Goal: Task Accomplishment & Management: Complete application form

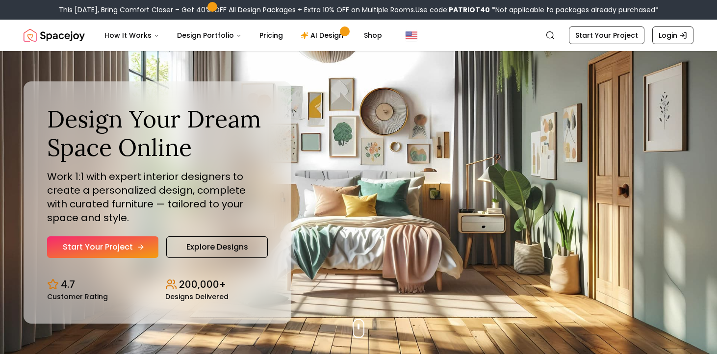
click at [115, 251] on link "Start Your Project" at bounding box center [102, 247] width 111 height 22
click at [191, 244] on link "Explore Designs" at bounding box center [217, 247] width 102 height 22
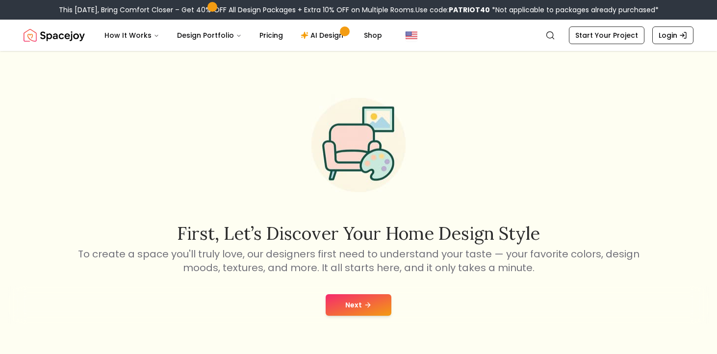
click at [368, 311] on button "Next" at bounding box center [359, 305] width 66 height 22
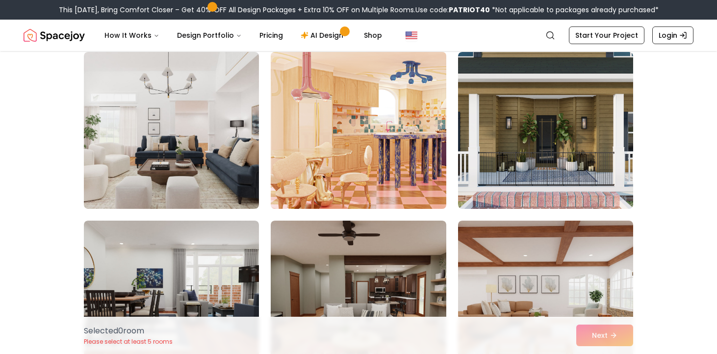
scroll to position [84, 0]
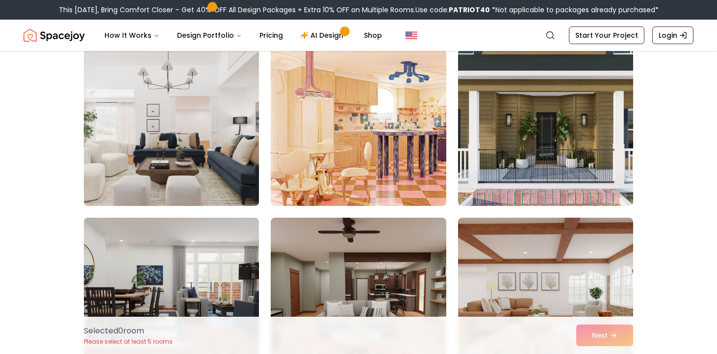
click at [229, 159] on img at bounding box center [171, 127] width 184 height 165
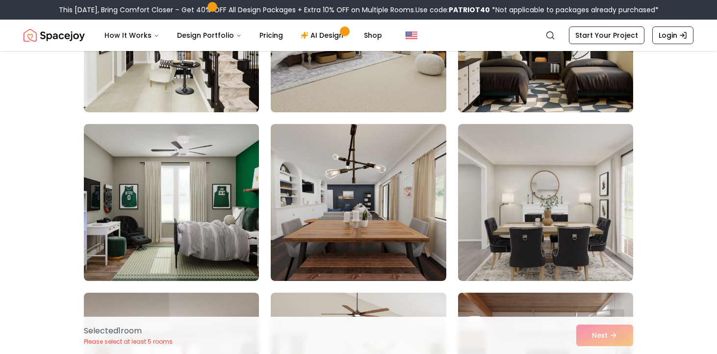
scroll to position [516, 0]
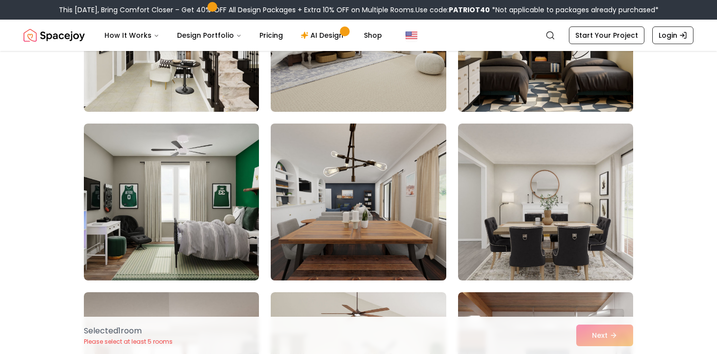
click at [364, 194] on img at bounding box center [358, 202] width 184 height 165
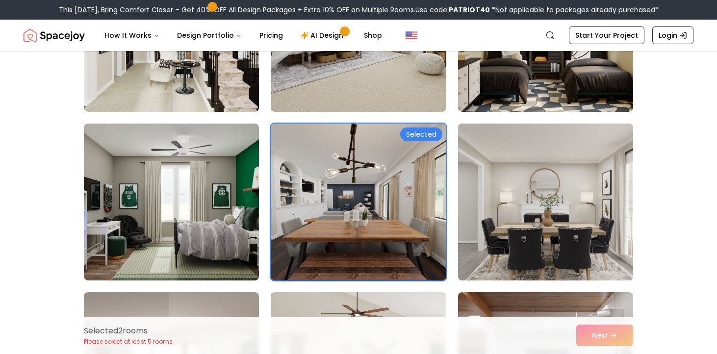
click at [509, 168] on img at bounding box center [546, 202] width 184 height 165
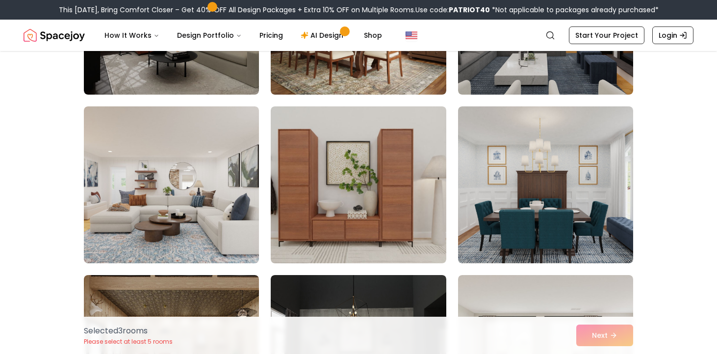
scroll to position [1040, 0]
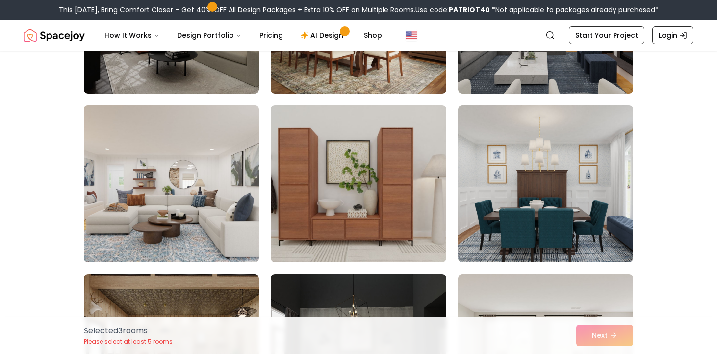
click at [174, 184] on img at bounding box center [171, 184] width 184 height 165
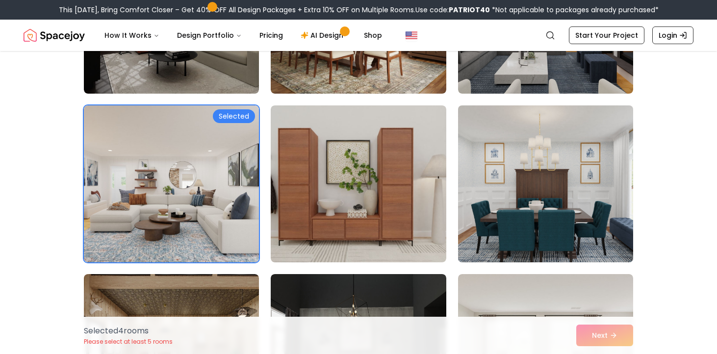
click at [524, 176] on img at bounding box center [546, 184] width 184 height 165
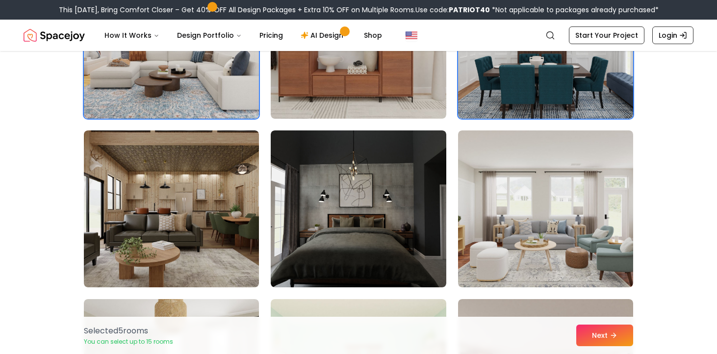
scroll to position [1187, 0]
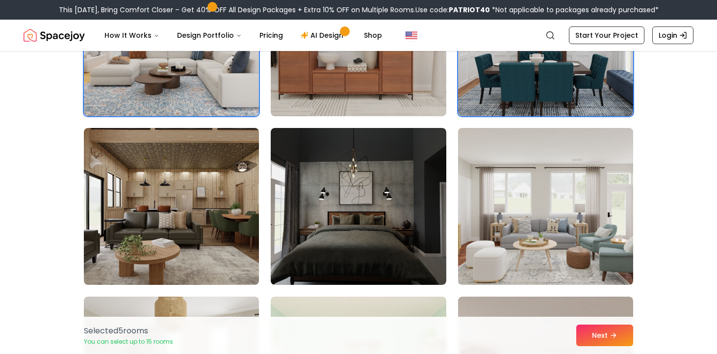
click at [519, 222] on img at bounding box center [546, 206] width 184 height 165
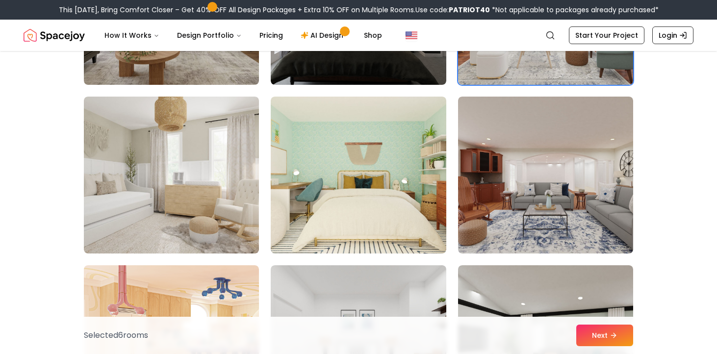
scroll to position [1386, 0]
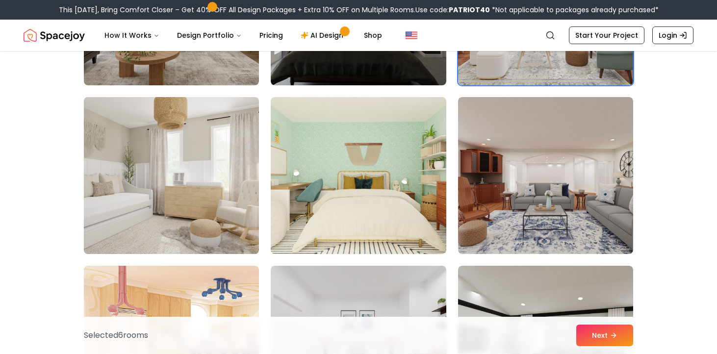
click at [200, 163] on img at bounding box center [171, 175] width 184 height 165
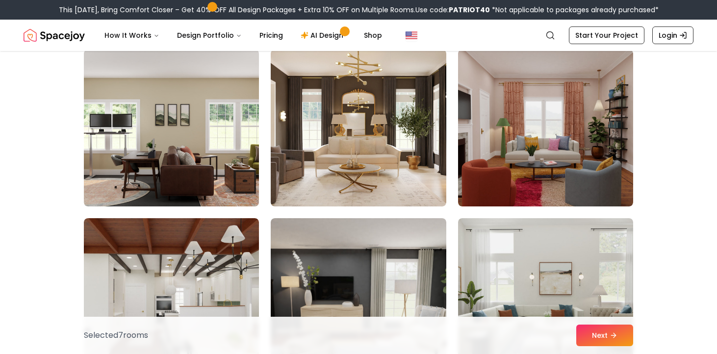
scroll to position [1956, 0]
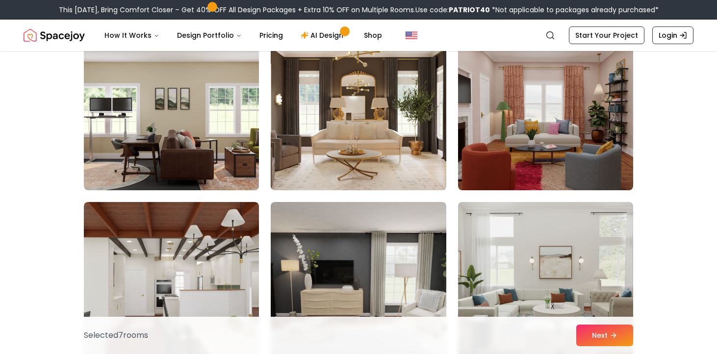
click at [379, 136] on img at bounding box center [358, 111] width 184 height 165
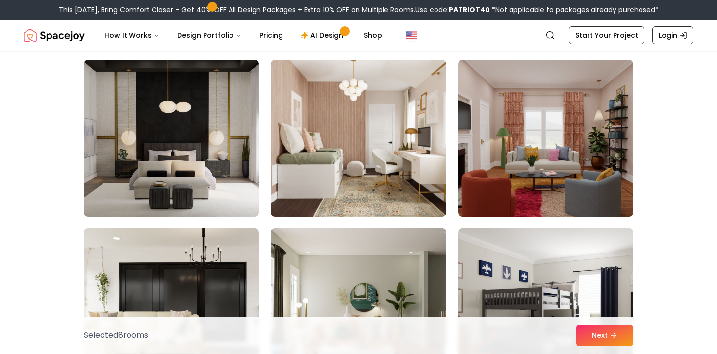
scroll to position [2604, 0]
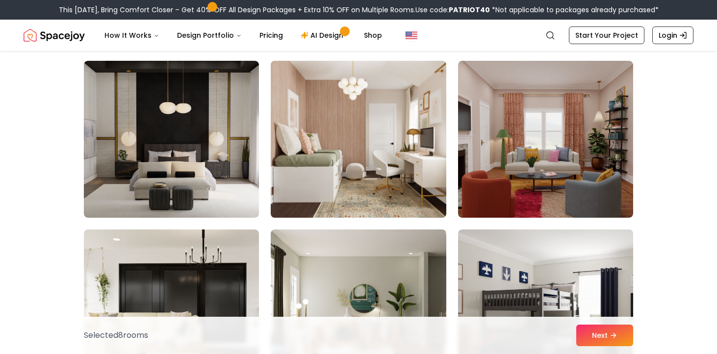
click at [407, 117] on img at bounding box center [358, 139] width 184 height 165
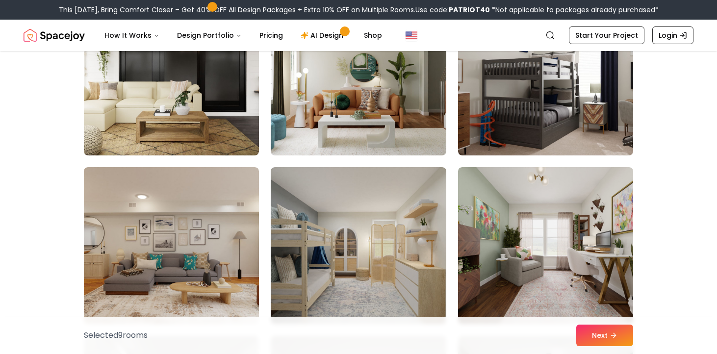
scroll to position [2880, 0]
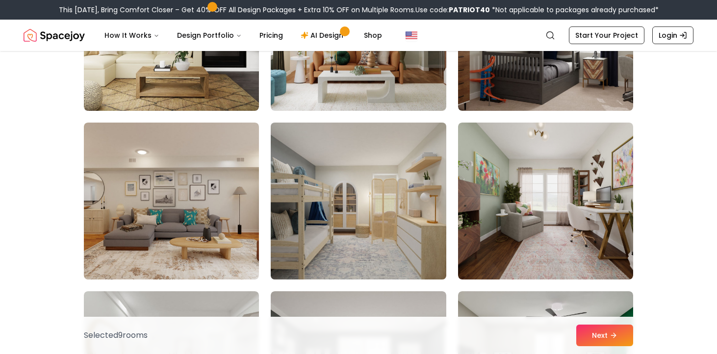
click at [380, 182] on img at bounding box center [358, 201] width 184 height 165
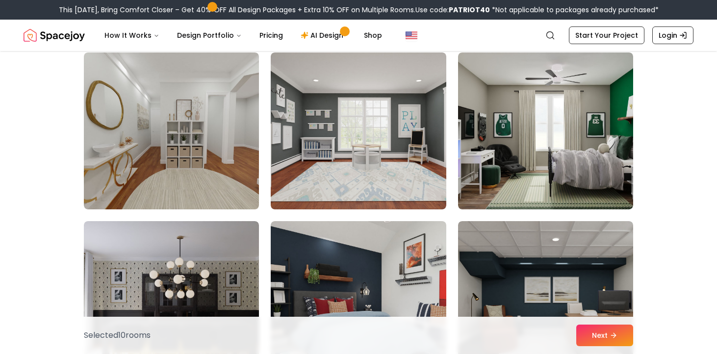
scroll to position [3119, 0]
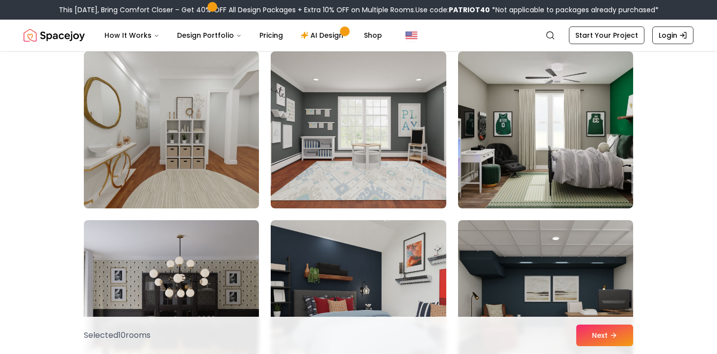
click at [162, 165] on img at bounding box center [171, 130] width 184 height 165
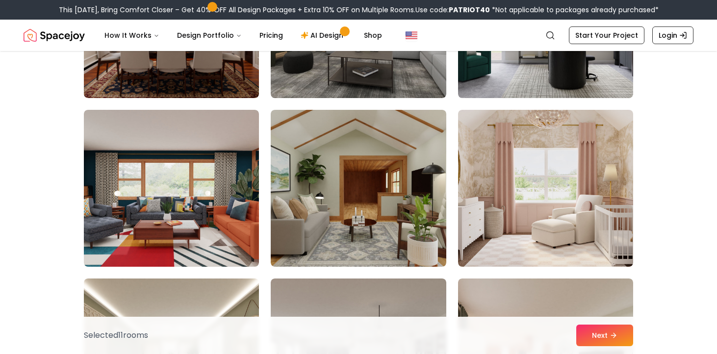
scroll to position [4908, 0]
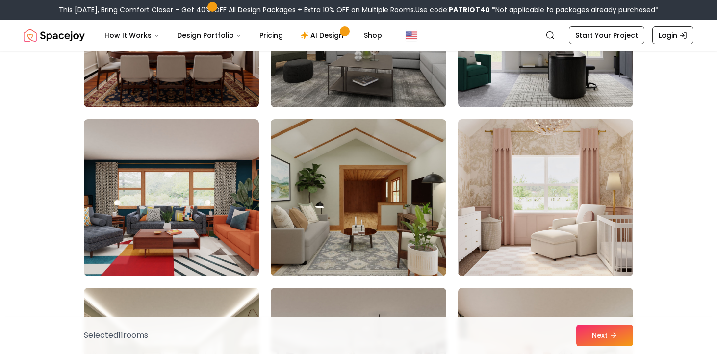
click at [526, 179] on img at bounding box center [546, 197] width 184 height 165
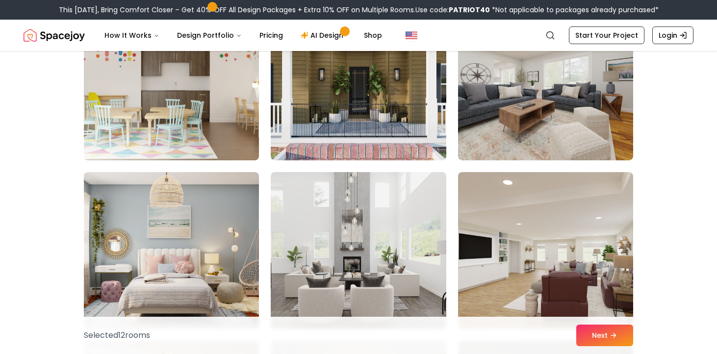
scroll to position [4517, 0]
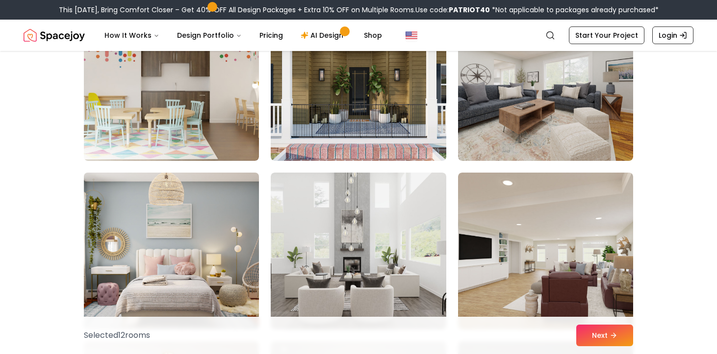
click at [192, 229] on img at bounding box center [171, 251] width 184 height 165
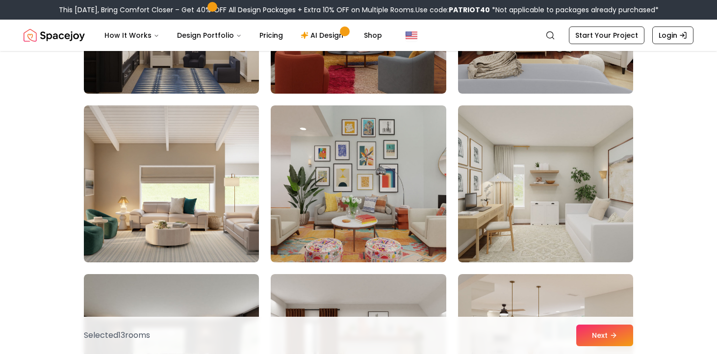
scroll to position [3732, 0]
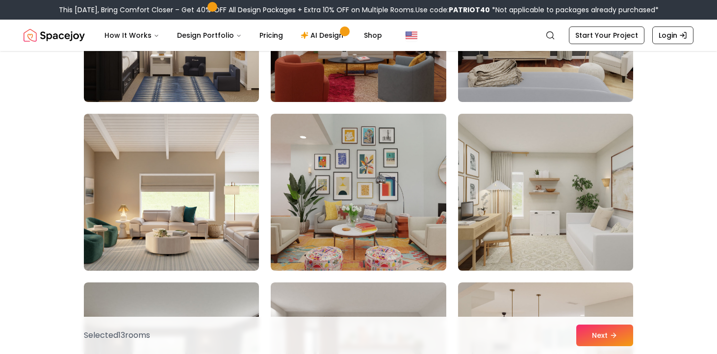
click at [538, 197] on img at bounding box center [546, 192] width 184 height 165
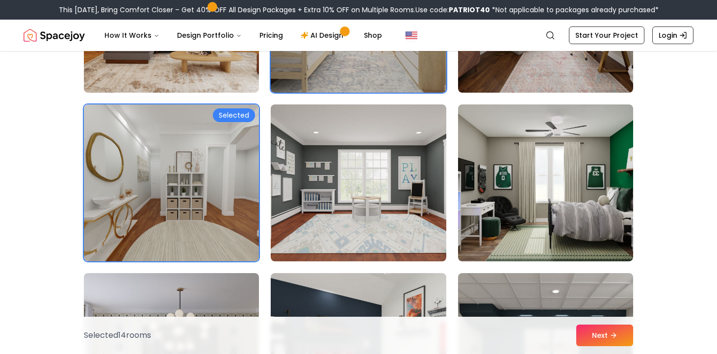
scroll to position [3064, 0]
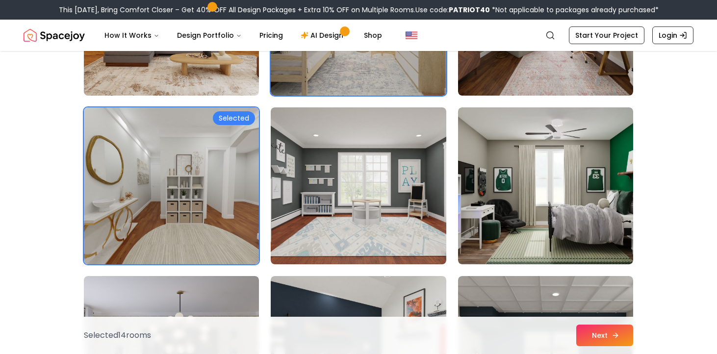
click at [610, 327] on button "Next" at bounding box center [604, 336] width 57 height 22
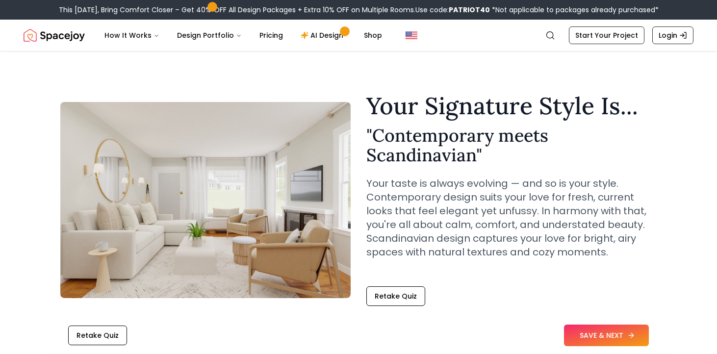
click at [623, 337] on button "SAVE & NEXT" at bounding box center [606, 336] width 85 height 22
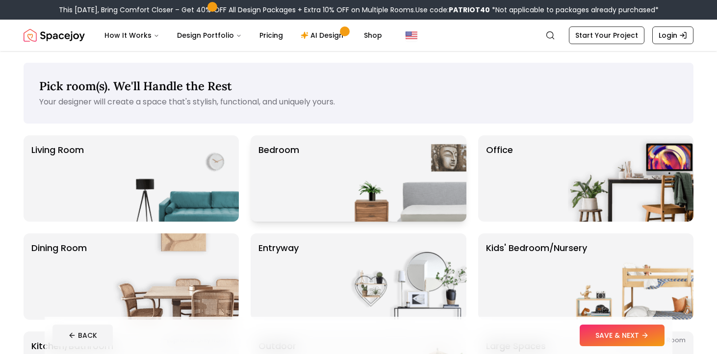
click at [386, 182] on img at bounding box center [404, 178] width 126 height 86
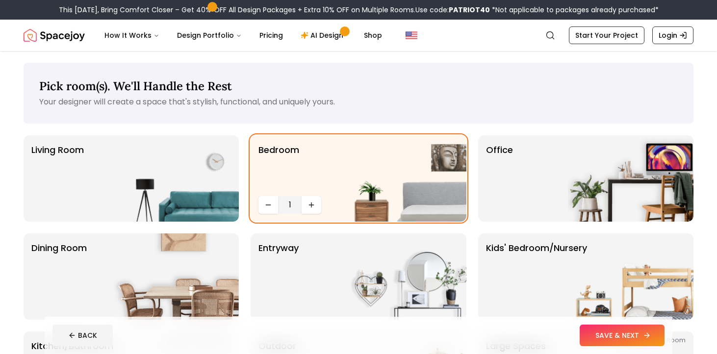
click at [626, 331] on button "SAVE & NEXT" at bounding box center [622, 336] width 85 height 22
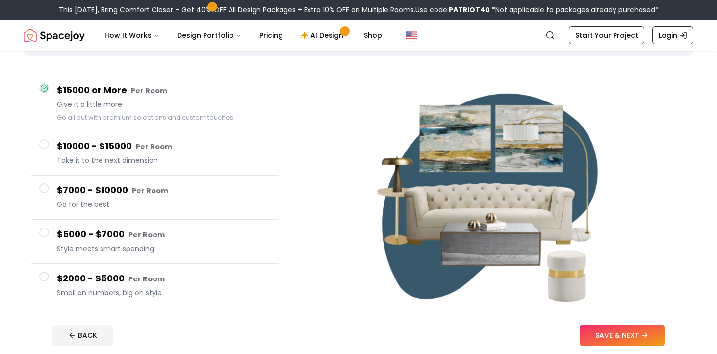
scroll to position [100, 0]
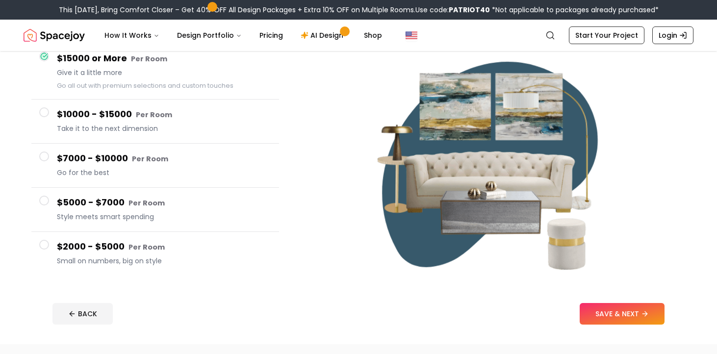
click at [144, 248] on small "Per Room" at bounding box center [147, 247] width 36 height 10
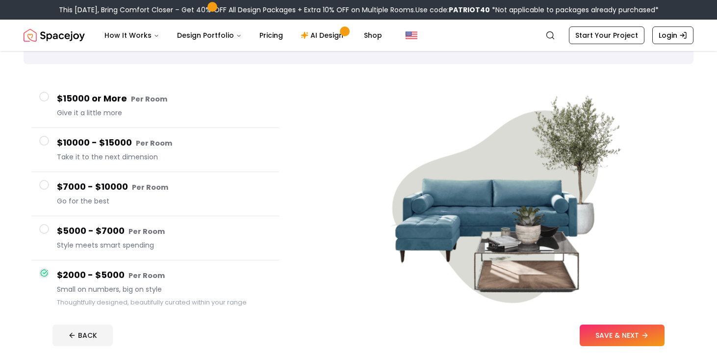
scroll to position [61, 0]
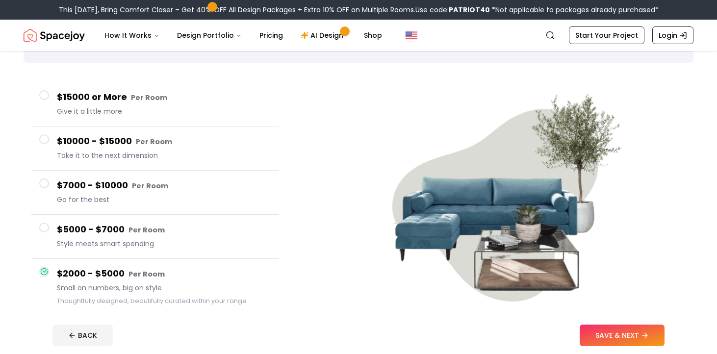
click at [515, 130] on img at bounding box center [494, 205] width 260 height 260
click at [622, 334] on button "SAVE & NEXT" at bounding box center [622, 336] width 85 height 22
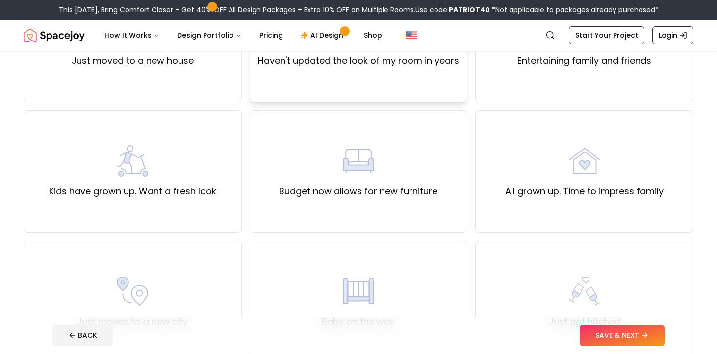
scroll to position [156, 0]
click at [226, 143] on div "Kids have grown up. Want a fresh look" at bounding box center [133, 171] width 218 height 123
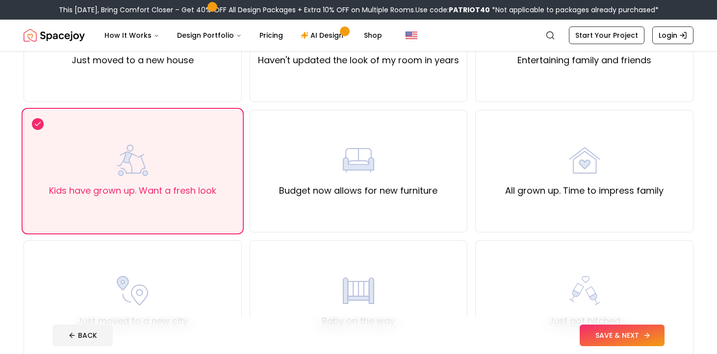
click at [604, 343] on button "SAVE & NEXT" at bounding box center [622, 336] width 85 height 22
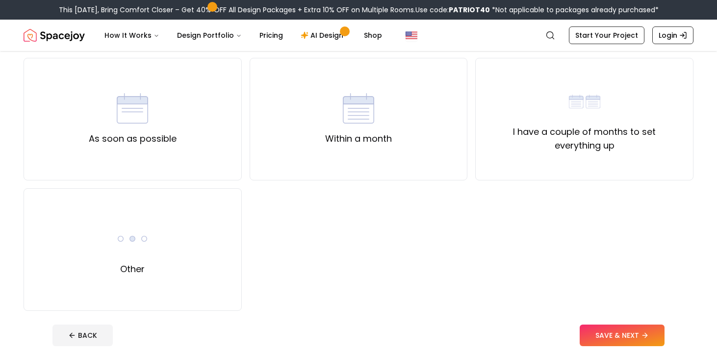
scroll to position [78, 0]
click at [594, 134] on label "I have a couple of months to set everything up" at bounding box center [585, 137] width 202 height 27
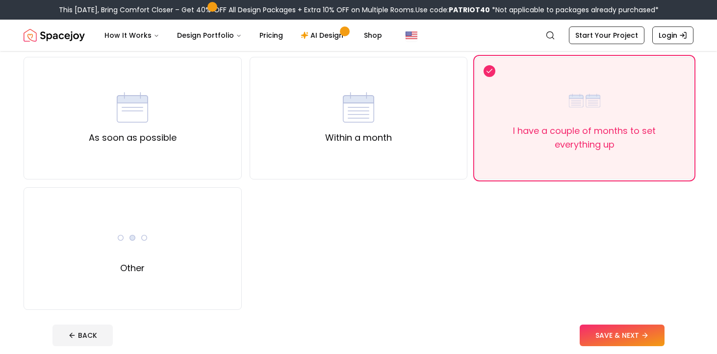
click at [616, 346] on footer "BACK SAVE & NEXT" at bounding box center [359, 335] width 628 height 37
click at [616, 338] on button "SAVE & NEXT" at bounding box center [622, 336] width 85 height 22
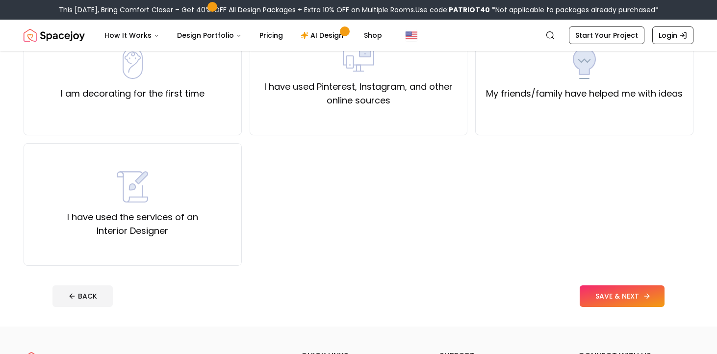
scroll to position [131, 0]
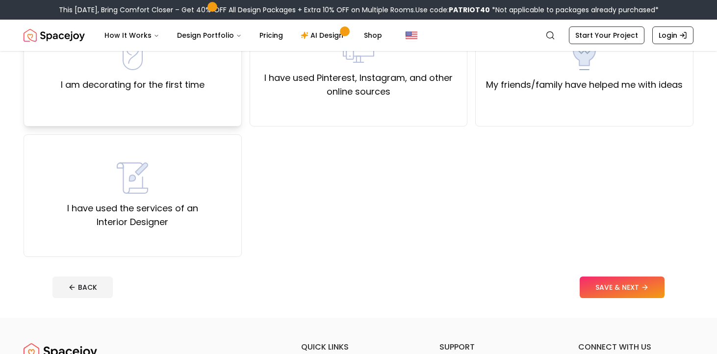
click at [197, 84] on label "I am decorating for the first time" at bounding box center [133, 85] width 144 height 14
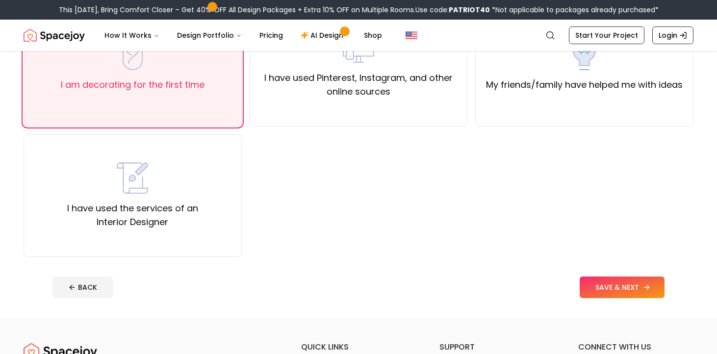
click at [593, 282] on button "SAVE & NEXT" at bounding box center [622, 288] width 85 height 22
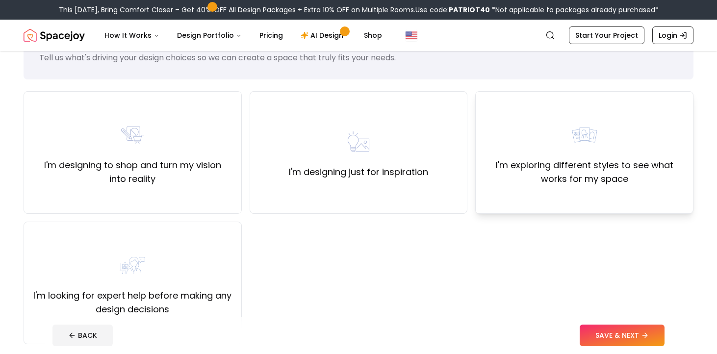
scroll to position [46, 0]
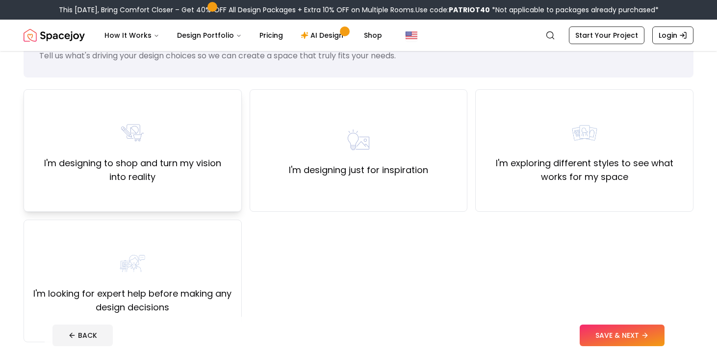
click at [188, 157] on label "I'm designing to shop and turn my vision into reality" at bounding box center [133, 169] width 202 height 27
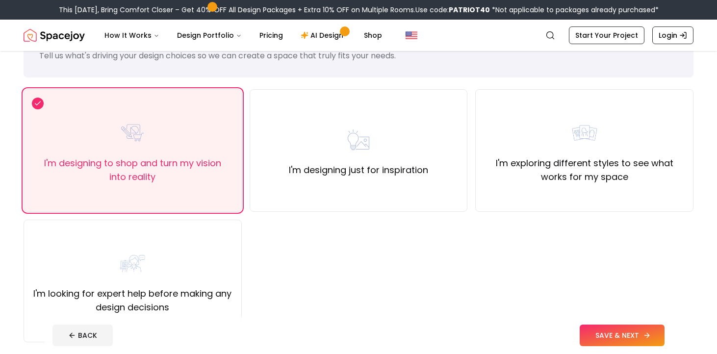
click at [624, 336] on button "SAVE & NEXT" at bounding box center [622, 336] width 85 height 22
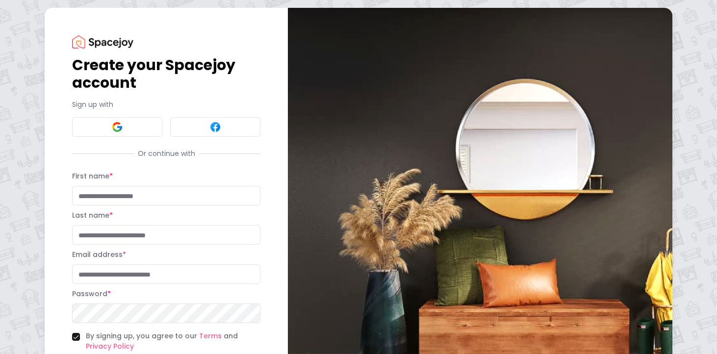
scroll to position [78, 0]
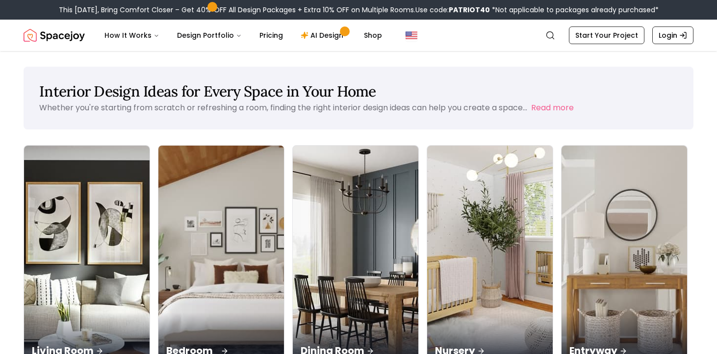
click at [178, 218] on img at bounding box center [222, 256] width 132 height 233
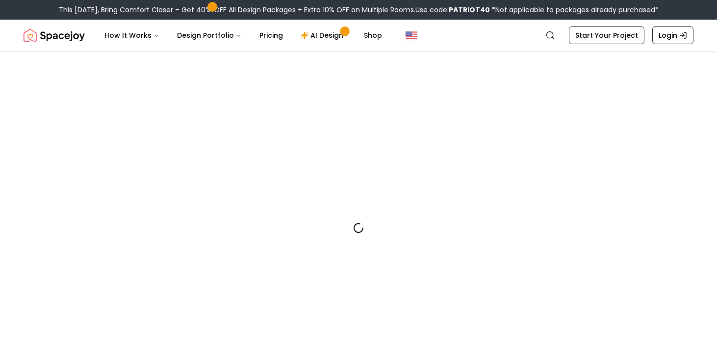
click at [107, 270] on div at bounding box center [359, 228] width 670 height 354
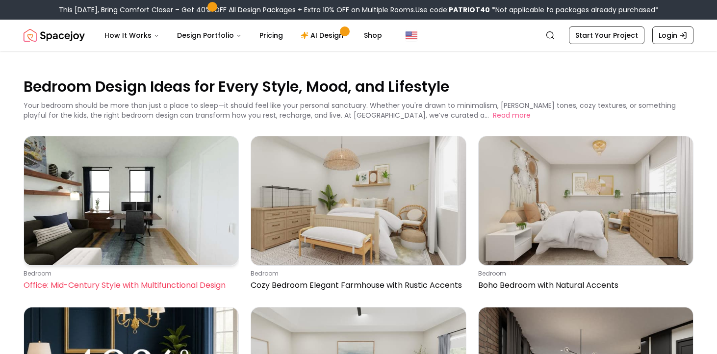
click at [110, 154] on img at bounding box center [131, 200] width 214 height 129
